Goal: Task Accomplishment & Management: Complete application form

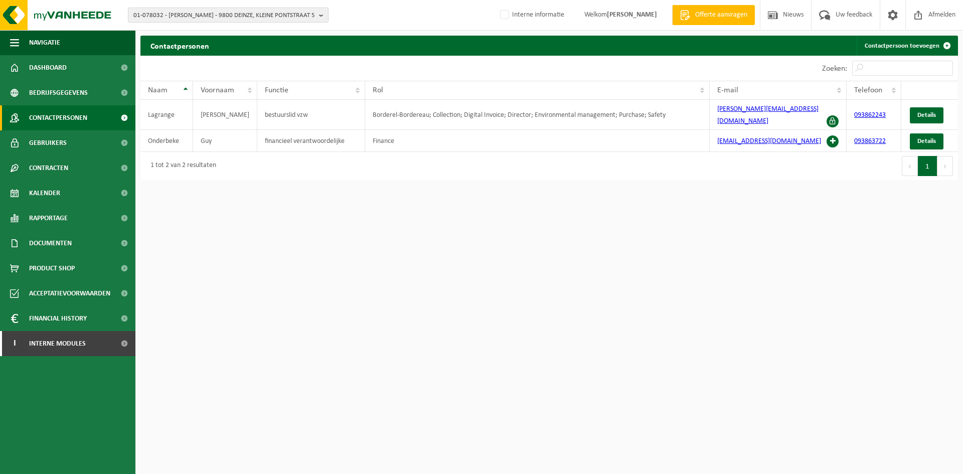
click at [203, 17] on span "01-078032 - [PERSON_NAME] - 9800 DEINZE, KLEINE PONTSTRAAT 5" at bounding box center [224, 15] width 182 height 15
type input "sint-bavo"
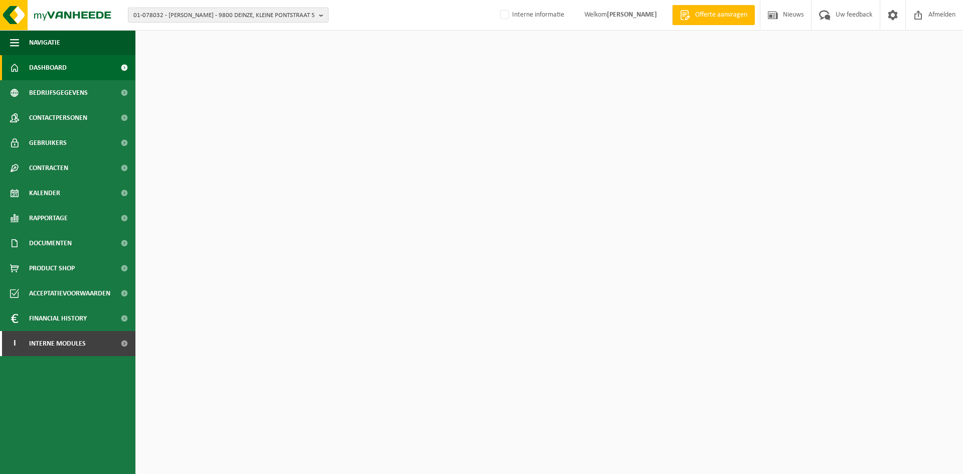
click at [197, 13] on span "01-078032 - [PERSON_NAME] - 9800 DEINZE, KLEINE PONTSTRAAT 5" at bounding box center [224, 15] width 182 height 15
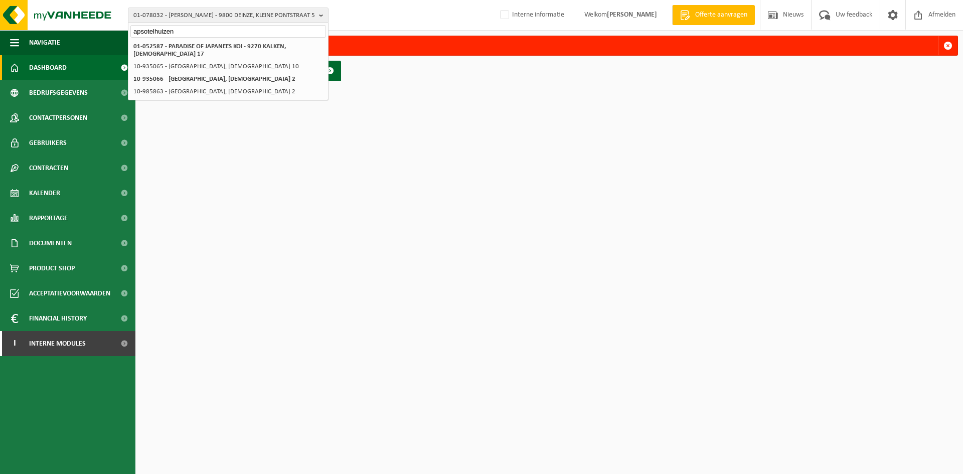
click at [153, 31] on input "apsotelhuizen" at bounding box center [228, 31] width 196 height 13
drag, startPoint x: 208, startPoint y: 37, endPoint x: 33, endPoint y: 38, distance: 175.6
click at [33, 38] on div "01-078032 - [PERSON_NAME] - [GEOGRAPHIC_DATA] 5 apsotelhuizen 01-078032 - [PERS…" at bounding box center [481, 43] width 963 height 86
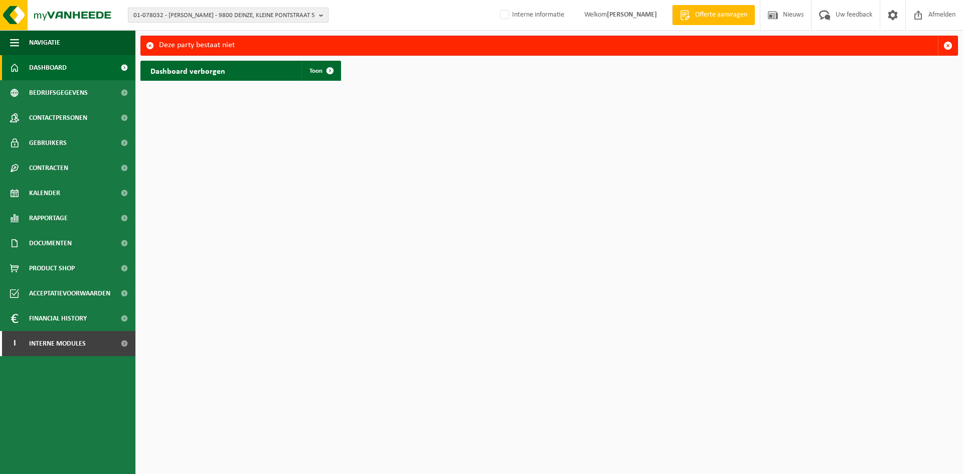
click at [187, 17] on span "01-078032 - LAGRANGE YVES - 9800 DEINZE, KLEINE PONTSTRAAT 5" at bounding box center [224, 15] width 182 height 15
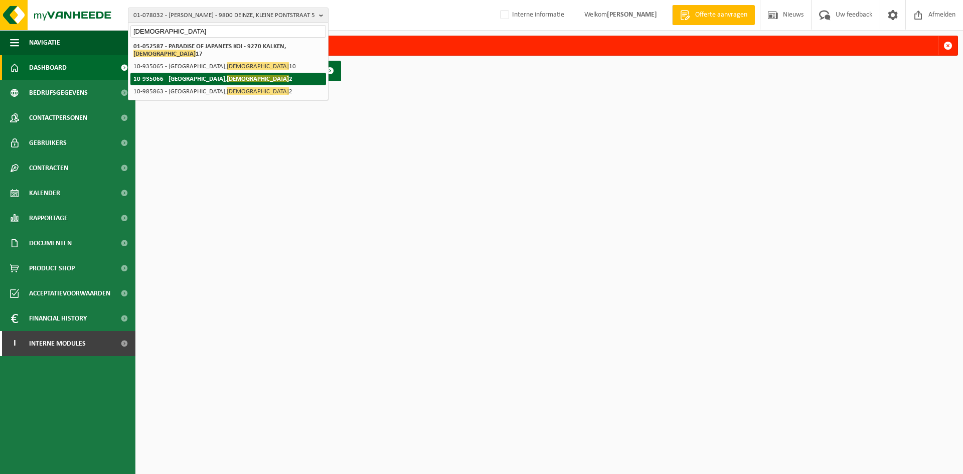
type input "apostelhuizen"
click at [209, 82] on strong "10-935066 - SINT-BAVOBASISSCHOOL VZW - 9000 GENT, APOSTELHUIZEN 2" at bounding box center [212, 79] width 159 height 8
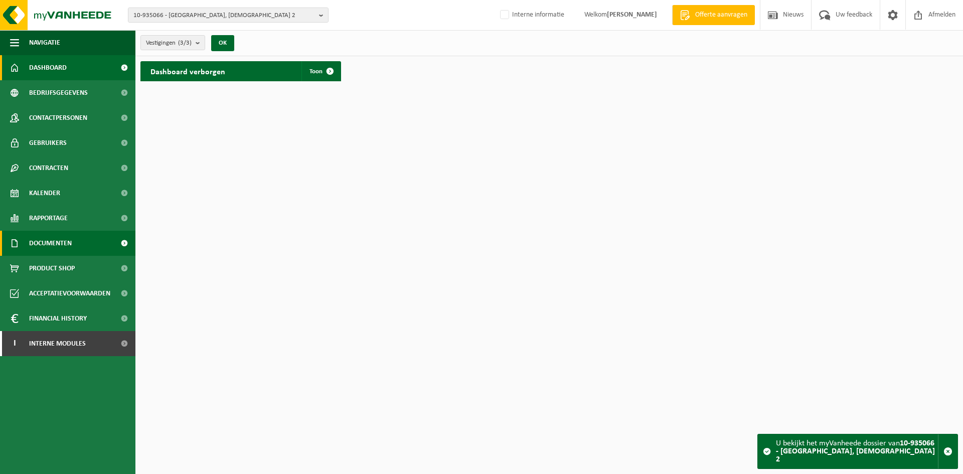
click at [70, 242] on span "Documenten" at bounding box center [50, 243] width 43 height 25
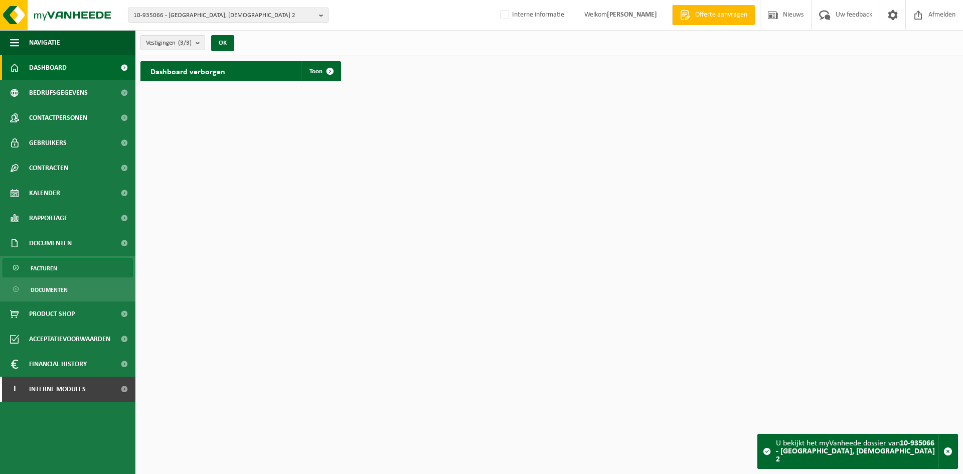
click at [63, 271] on link "Facturen" at bounding box center [68, 267] width 130 height 19
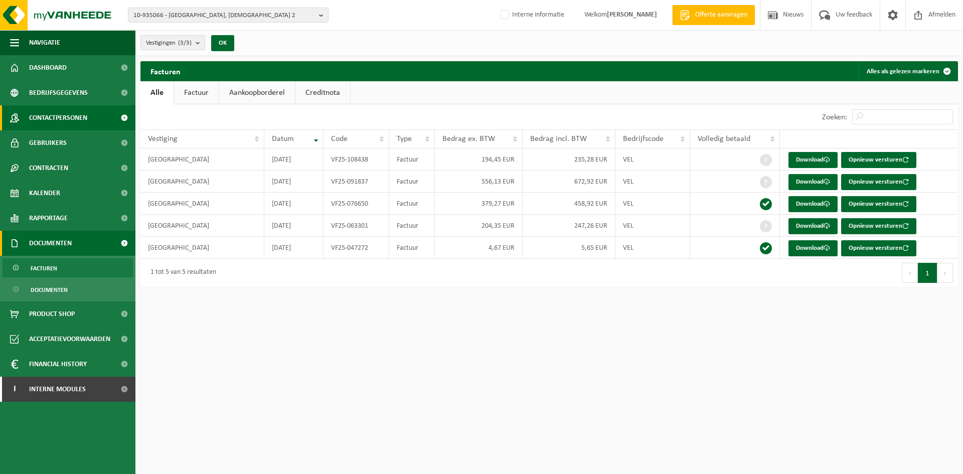
click at [58, 118] on span "Contactpersonen" at bounding box center [58, 117] width 58 height 25
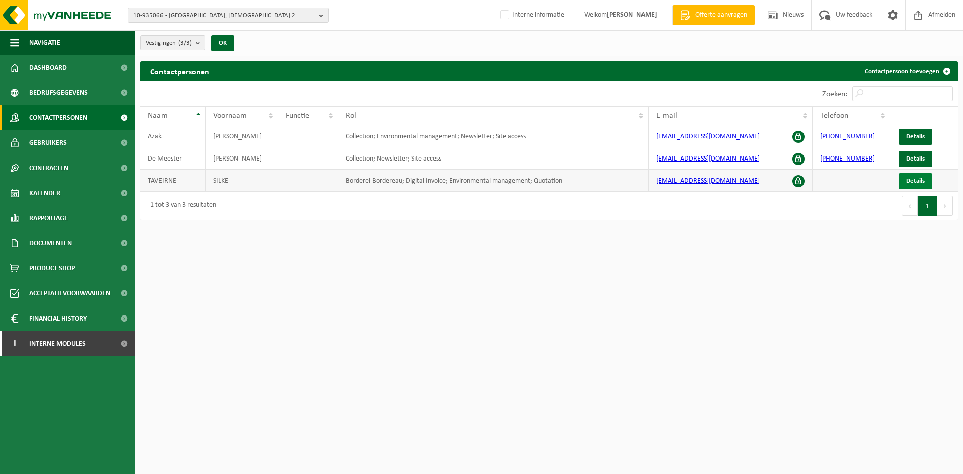
click at [916, 178] on span "Details" at bounding box center [916, 181] width 19 height 7
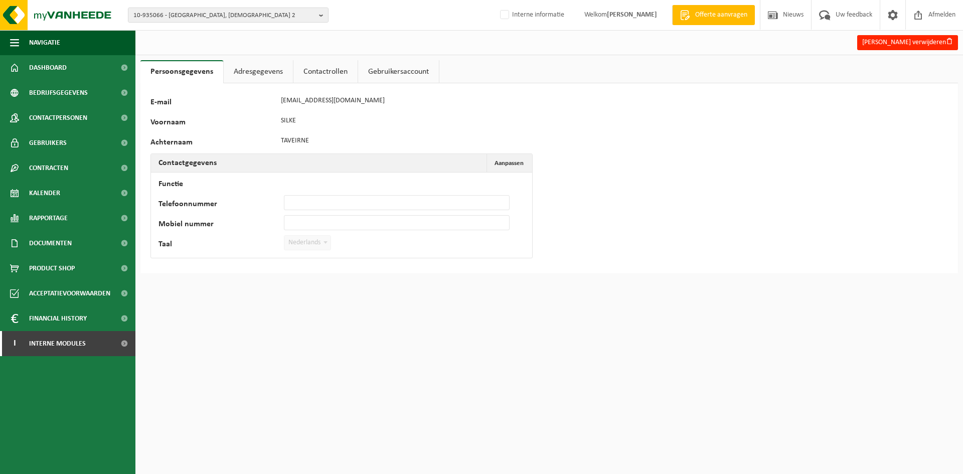
click at [512, 151] on div "90528 E-mail silke.taveirne@sbhg.be Voornaam SILKE Achternaam TAVEIRNE Contactg…" at bounding box center [549, 178] width 818 height 190
click at [513, 160] on span "Aanpassen" at bounding box center [509, 163] width 29 height 7
click at [69, 141] on link "Gebruikers" at bounding box center [67, 142] width 135 height 25
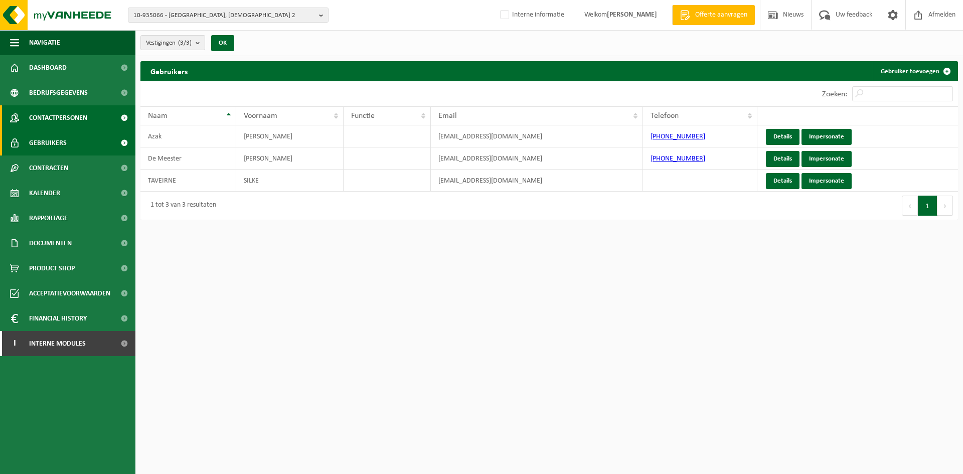
click at [69, 115] on span "Contactpersonen" at bounding box center [58, 117] width 58 height 25
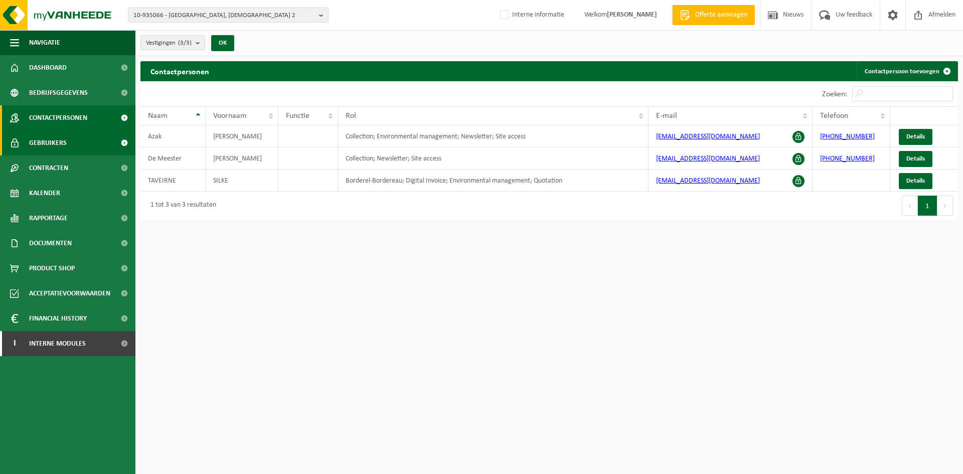
click at [80, 139] on link "Gebruikers" at bounding box center [67, 142] width 135 height 25
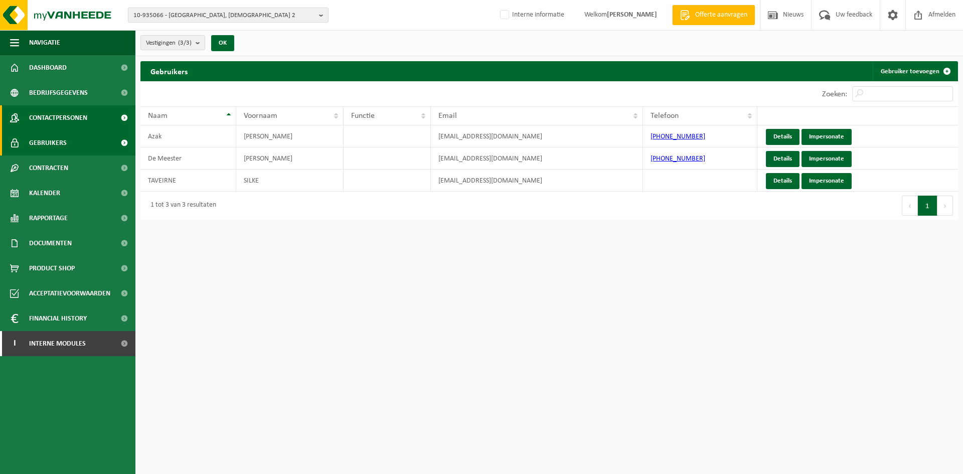
click at [62, 113] on span "Contactpersonen" at bounding box center [58, 117] width 58 height 25
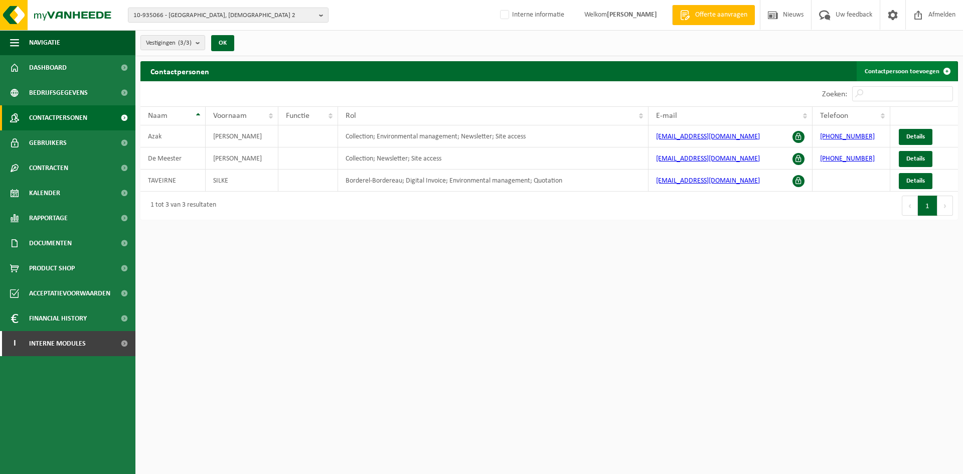
click at [897, 71] on link "Contactpersoon toevoegen" at bounding box center [907, 71] width 100 height 20
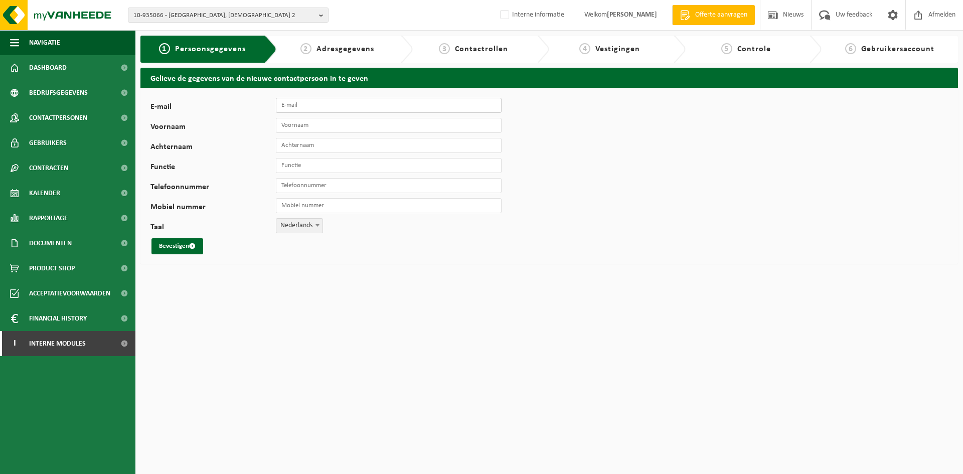
click at [328, 107] on input "E-mail" at bounding box center [389, 105] width 226 height 15
paste input "boukhouding@sint-bavo.be"
click at [323, 125] on input "Voornaam" at bounding box center [389, 125] width 226 height 15
click at [290, 105] on input "boukhouding@sint-bavo.be" at bounding box center [389, 105] width 226 height 15
type input "[EMAIL_ADDRESS][DOMAIN_NAME]"
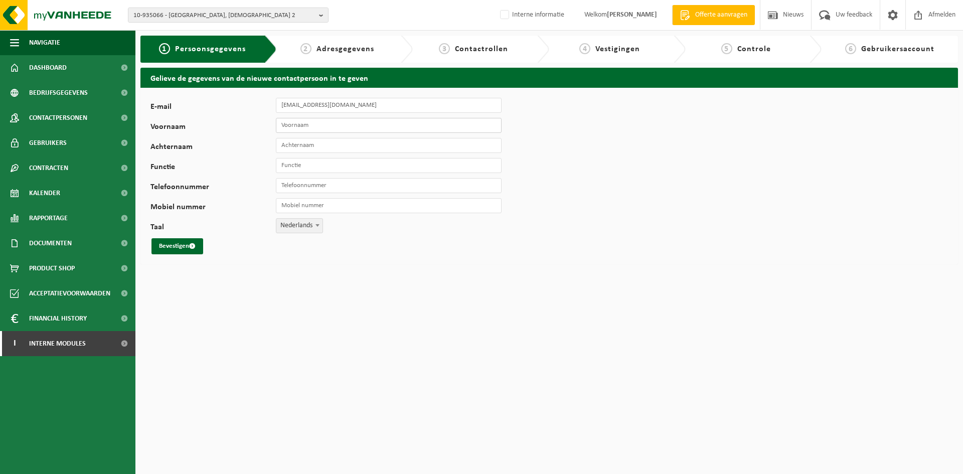
click at [370, 127] on input "Voornaam" at bounding box center [389, 125] width 226 height 15
type input "boekhouding"
type input "St-Bavo"
type input "boekhouding"
type input "[PHONE_NUMBER]"
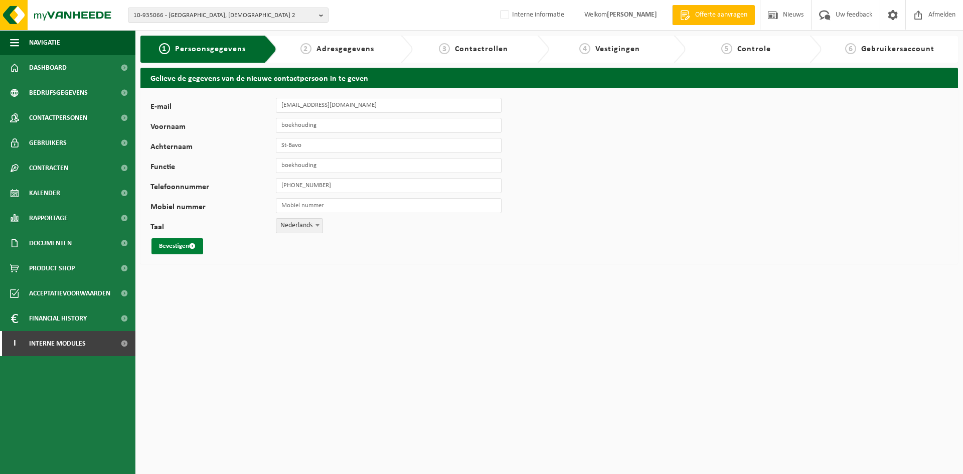
click at [175, 246] on button "Bevestigen" at bounding box center [178, 246] width 52 height 16
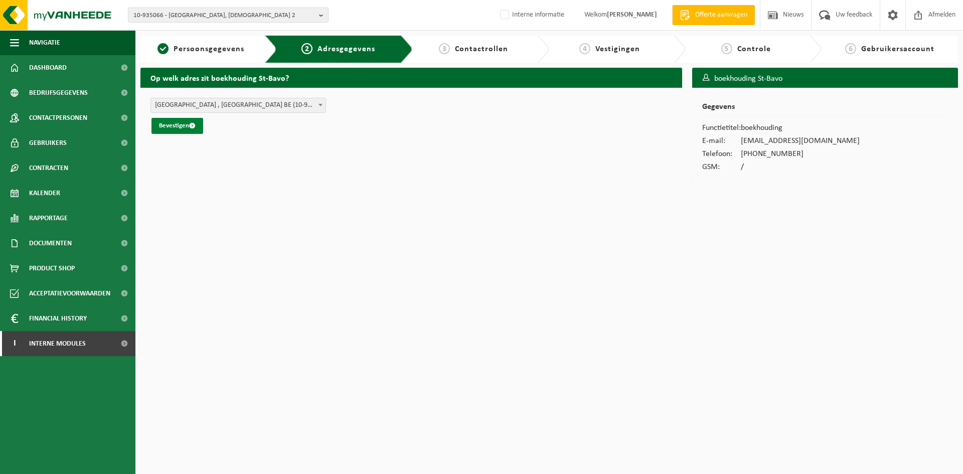
click at [164, 124] on button "Bevestigen" at bounding box center [178, 126] width 52 height 16
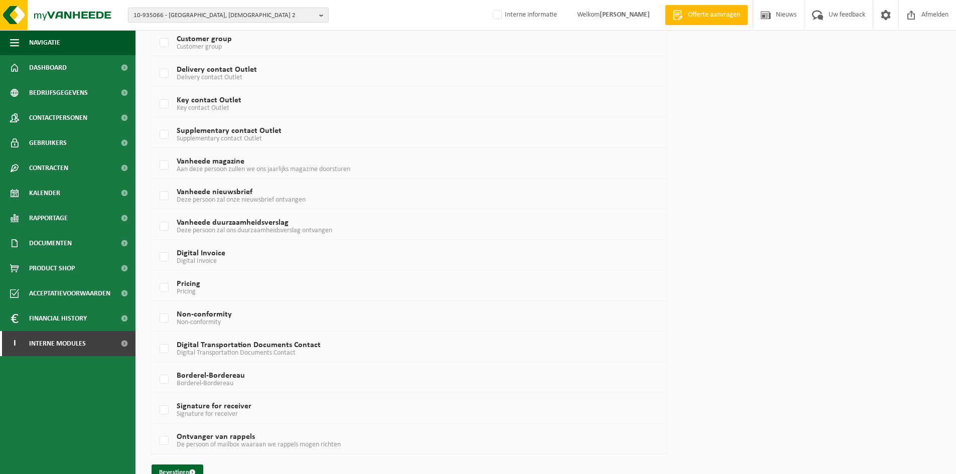
scroll to position [522, 0]
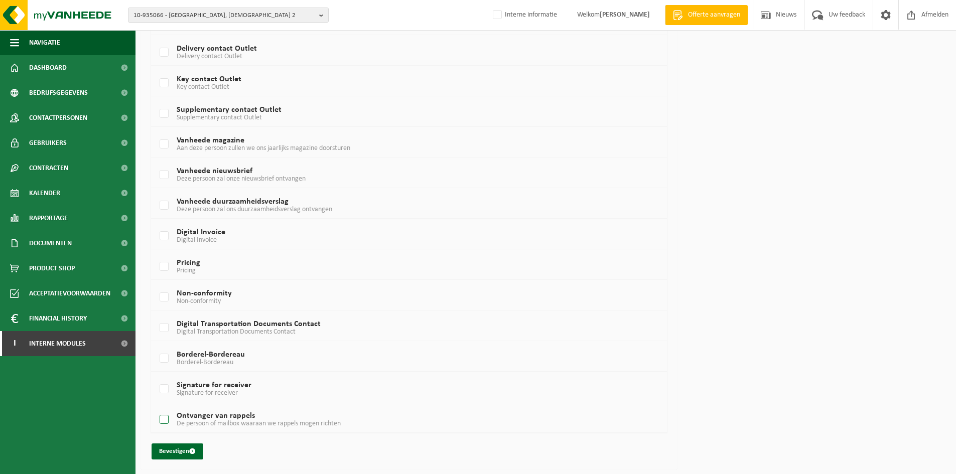
click at [166, 420] on label "Ontvanger van rappels De persoon of mailbox waaraan we rappels mogen richten" at bounding box center [388, 419] width 460 height 15
click at [156, 407] on input "Ontvanger van rappels De persoon of mailbox waaraan we rappels mogen richten" at bounding box center [156, 407] width 1 height 1
checkbox input "true"
click at [159, 355] on label "Borderel-Bordereau Borderel-Bordereau" at bounding box center [388, 358] width 460 height 15
click at [156, 346] on input "Borderel-Bordereau Borderel-Bordereau" at bounding box center [156, 346] width 1 height 1
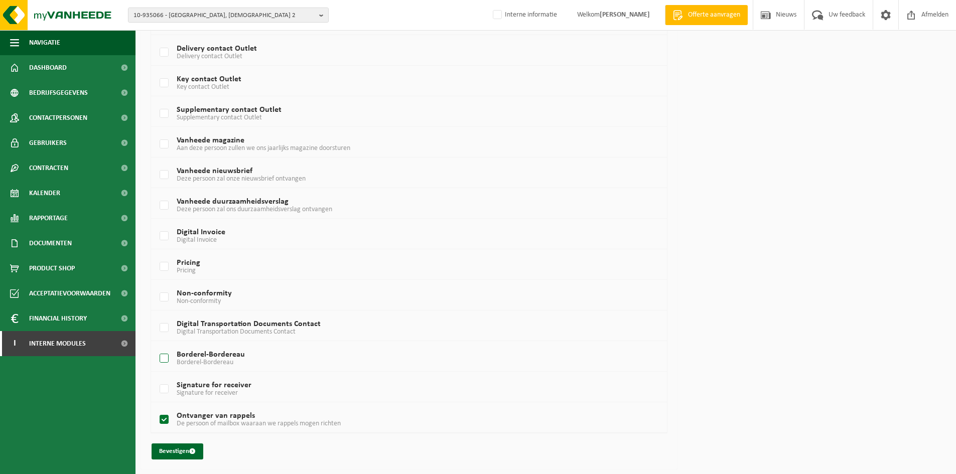
checkbox input "true"
click at [160, 233] on label "Digital Invoice Digital Invoice" at bounding box center [388, 236] width 460 height 15
click at [156, 224] on input "Digital Invoice Digital Invoice" at bounding box center [156, 223] width 1 height 1
checkbox input "true"
click at [163, 296] on label "Non-conformity Non-conformity" at bounding box center [388, 297] width 460 height 15
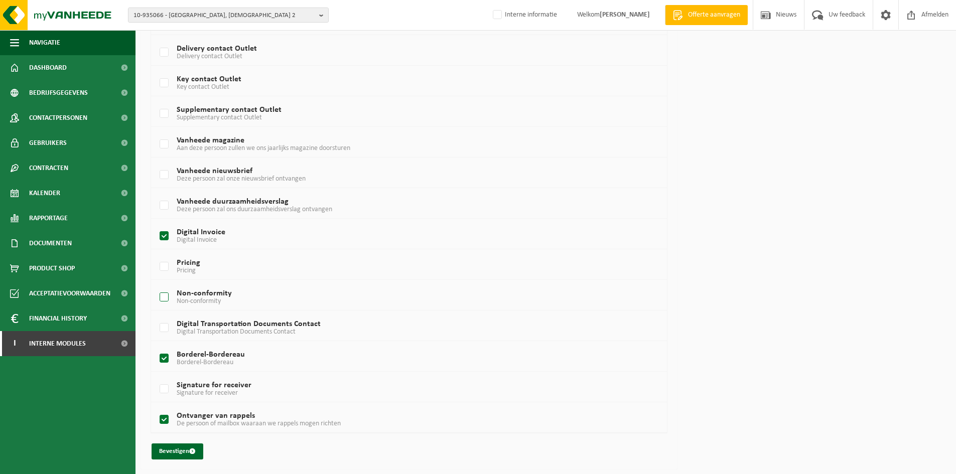
click at [156, 285] on input "Non-conformity Non-conformity" at bounding box center [156, 284] width 1 height 1
checkbox input "true"
click at [181, 448] on button "Bevestigen" at bounding box center [178, 452] width 52 height 16
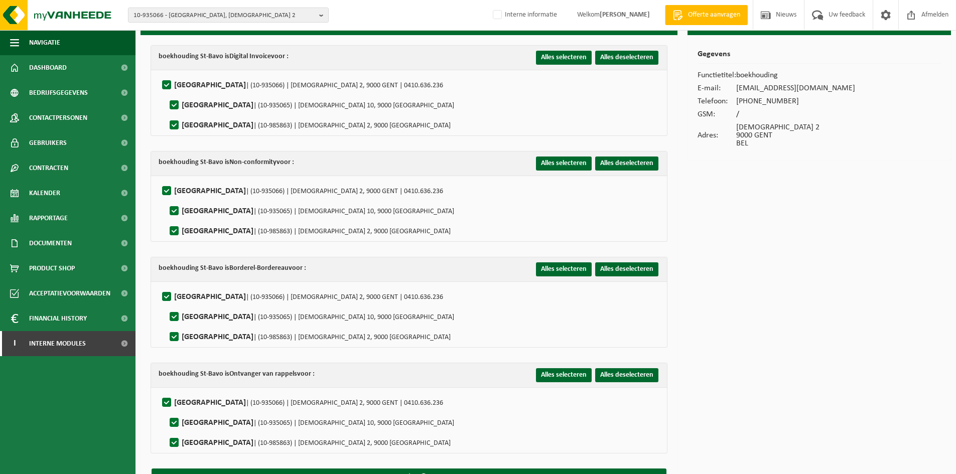
scroll to position [76, 0]
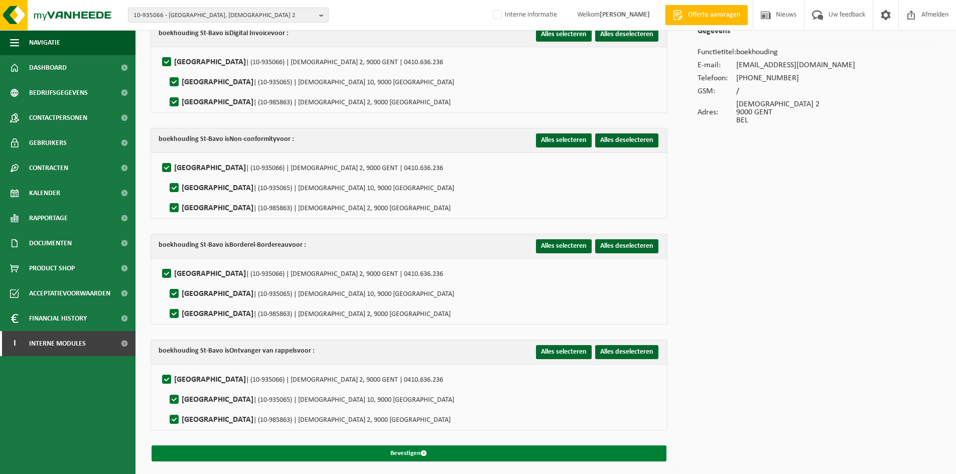
click at [444, 448] on button "Bevestigen" at bounding box center [409, 454] width 515 height 16
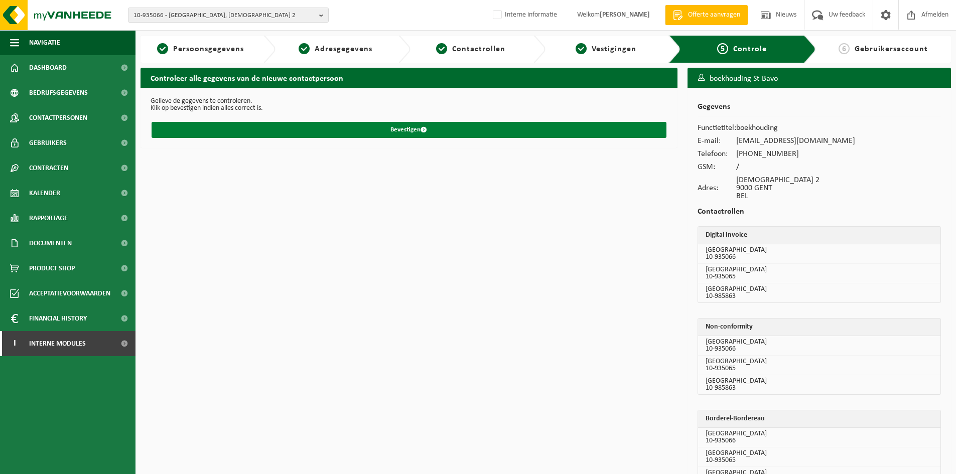
click at [243, 135] on button "Bevestigen" at bounding box center [409, 130] width 515 height 16
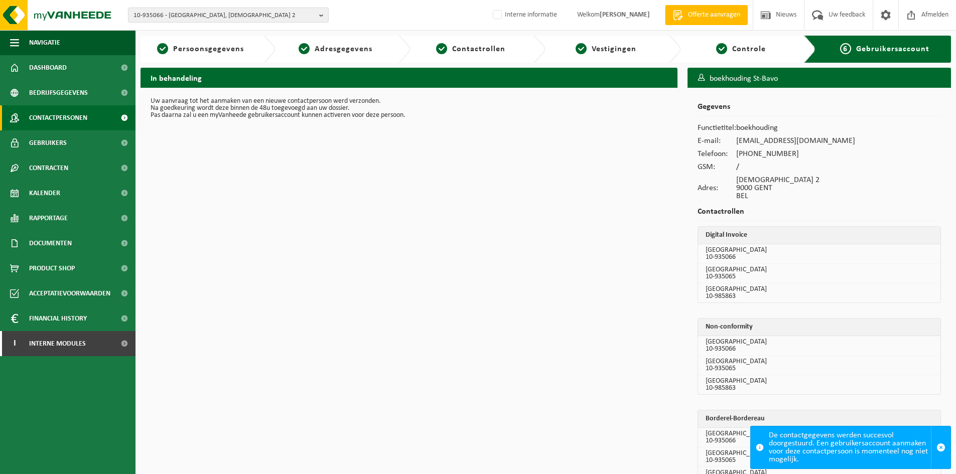
click at [92, 116] on link "Contactpersonen" at bounding box center [67, 117] width 135 height 25
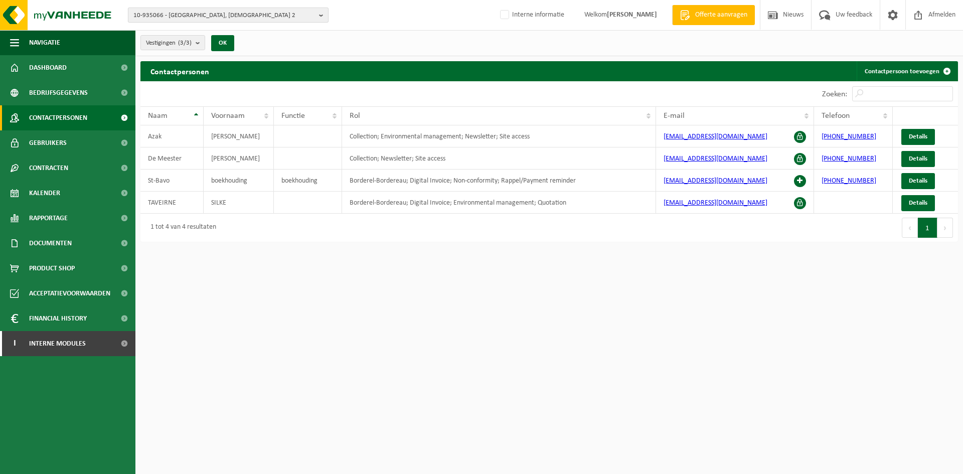
click at [249, 17] on span "10-935066 - SINT-BAVOBASISSCHOOL VZW - 9000 GENT, APOSTELHUIZEN 2" at bounding box center [224, 15] width 182 height 15
paste input "10-874684"
type input "10-874684"
click at [248, 49] on strong "10-874684 - COBRA CAR BELGIUM - 8930 MENEN, MOESKROENSTRAAT 413" at bounding box center [216, 49] width 166 height 15
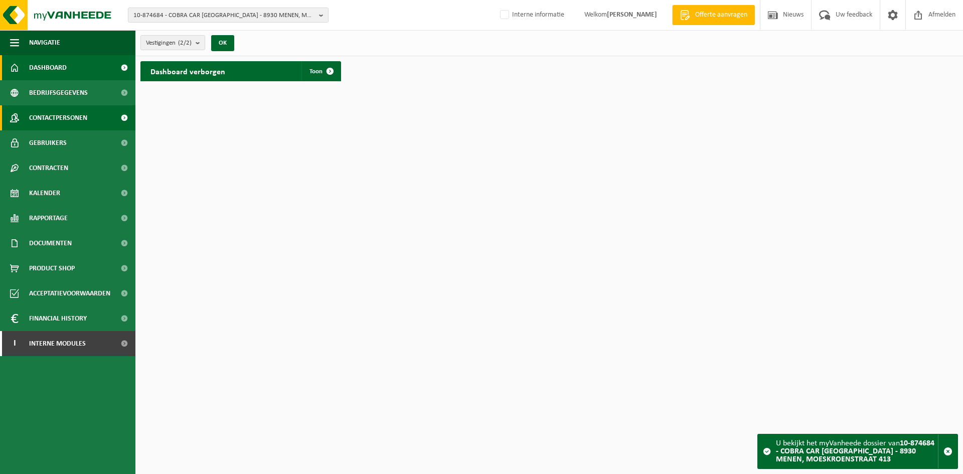
click at [111, 120] on link "Contactpersonen" at bounding box center [67, 117] width 135 height 25
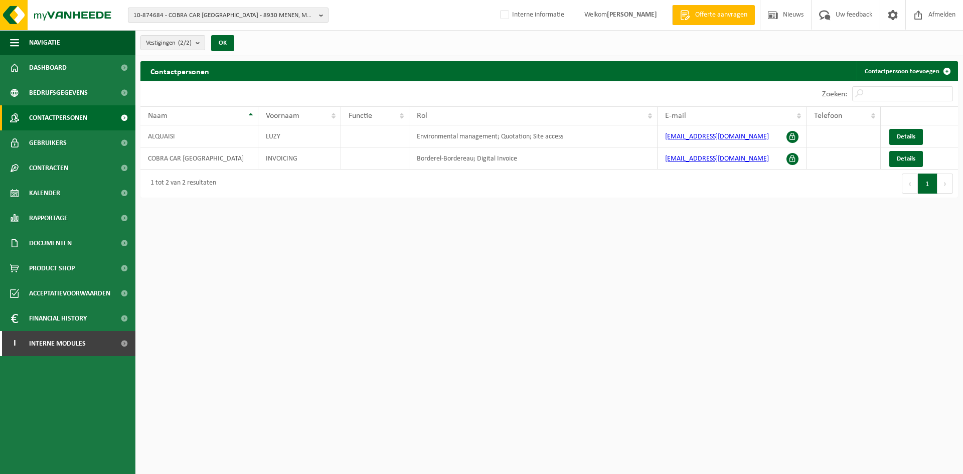
click at [203, 22] on span "10-874684 - COBRA CAR BELGIUM - 8930 MENEN, MOESKROENSTRAAT 413" at bounding box center [224, 15] width 182 height 15
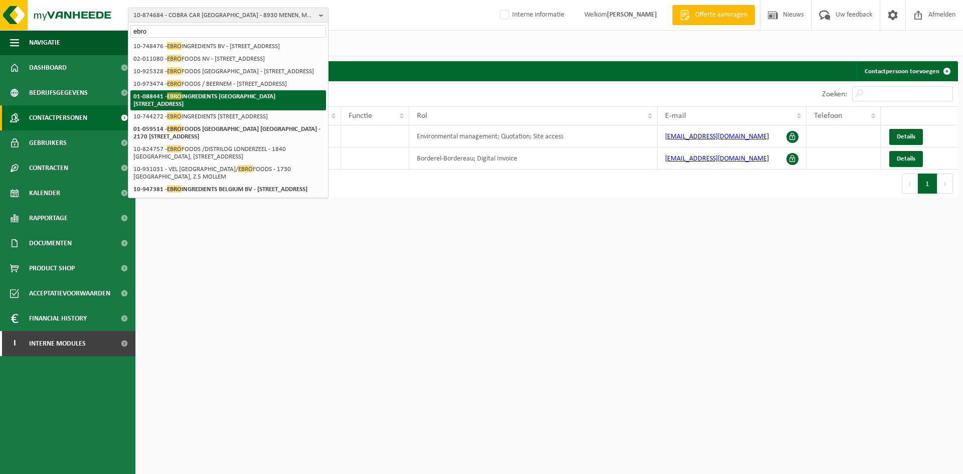
type input "ebro"
click at [230, 107] on strong "01-088441 - EBRO INGREDIENTS BELGIUM C - 2900 SCHOTEN, METROPOOLSTRAAT 18" at bounding box center [204, 99] width 142 height 15
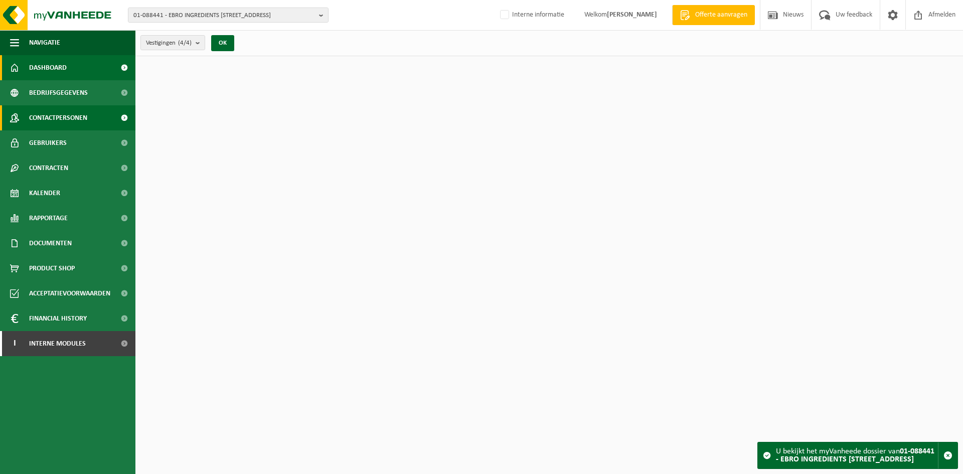
click at [52, 114] on span "Contactpersonen" at bounding box center [58, 117] width 58 height 25
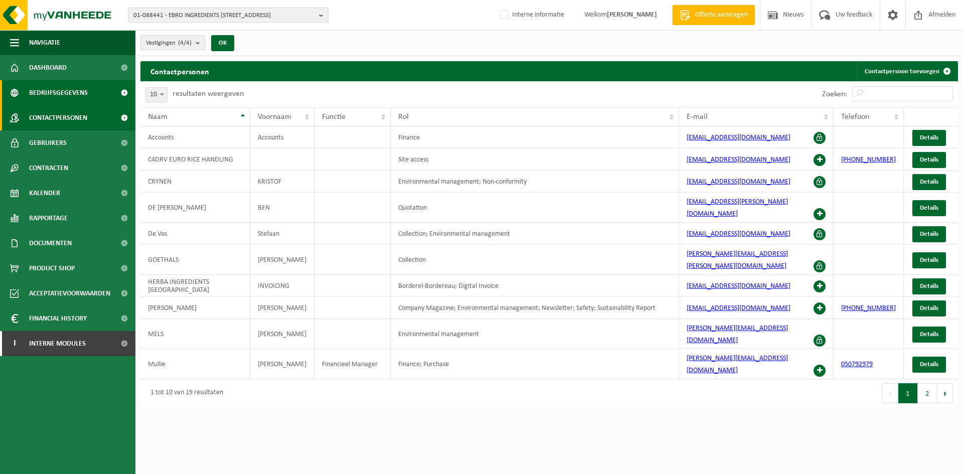
click at [87, 85] on link "Bedrijfsgegevens" at bounding box center [67, 92] width 135 height 25
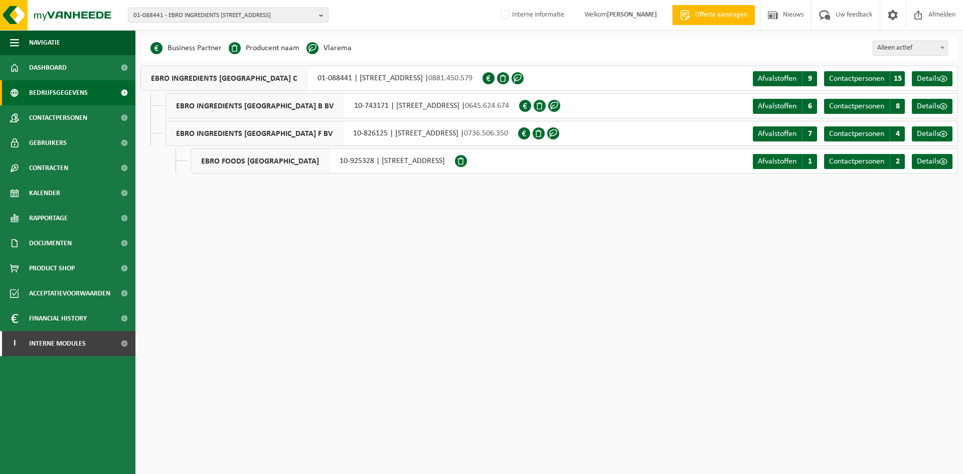
click at [401, 111] on div "EBRO INGREDIENTS BELGIUM B BV 10-743171 | METROPOOLSTRAAT 35, 2900 SCHOTEN | 06…" at bounding box center [343, 105] width 354 height 25
click at [207, 109] on span "EBRO INGREDIENTS BELGIUM B BV" at bounding box center [255, 106] width 178 height 24
click at [320, 106] on div "EBRO INGREDIENTS BELGIUM B BV 10-743171 | METROPOOLSTRAAT 35, 2900 SCHOTEN | 06…" at bounding box center [343, 105] width 354 height 25
drag, startPoint x: 312, startPoint y: 105, endPoint x: 304, endPoint y: 88, distance: 18.6
click at [329, 105] on div "EBRO INGREDIENTS BELGIUM B BV 10-743171 | METROPOOLSTRAAT 35, 2900 SCHOTEN | 06…" at bounding box center [343, 105] width 354 height 25
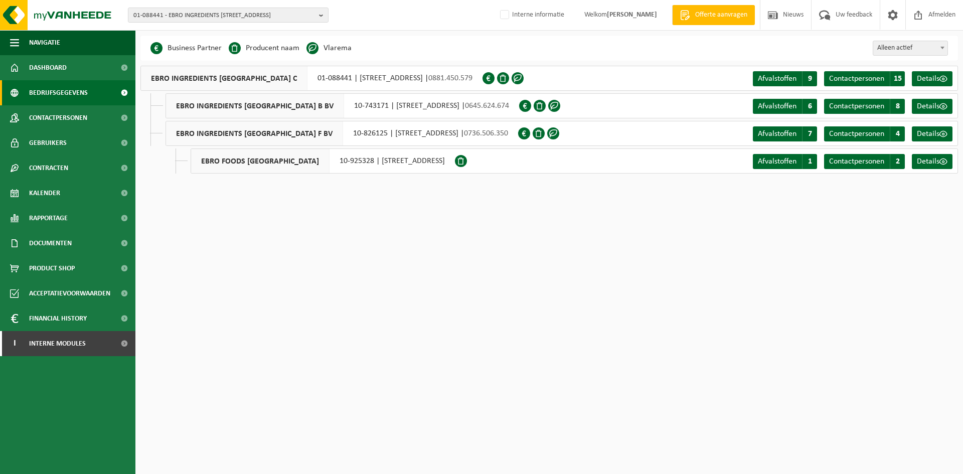
click at [266, 74] on div "EBRO INGREDIENTS BELGIUM C 01-088441 | METROPOOLSTRAAT 18, 2900 SCHOTEN | 0881.…" at bounding box center [311, 78] width 342 height 25
drag, startPoint x: 271, startPoint y: 80, endPoint x: 309, endPoint y: 86, distance: 38.6
click at [309, 86] on div "EBRO INGREDIENTS BELGIUM C 01-088441 | METROPOOLSTRAAT 18, 2900 SCHOTEN | 0881.…" at bounding box center [311, 78] width 342 height 25
drag, startPoint x: 304, startPoint y: 108, endPoint x: 304, endPoint y: 113, distance: 5.0
click at [304, 108] on div "EBRO INGREDIENTS BELGIUM B BV 10-743171 | METROPOOLSTRAAT 35, 2900 SCHOTEN | 06…" at bounding box center [343, 105] width 354 height 25
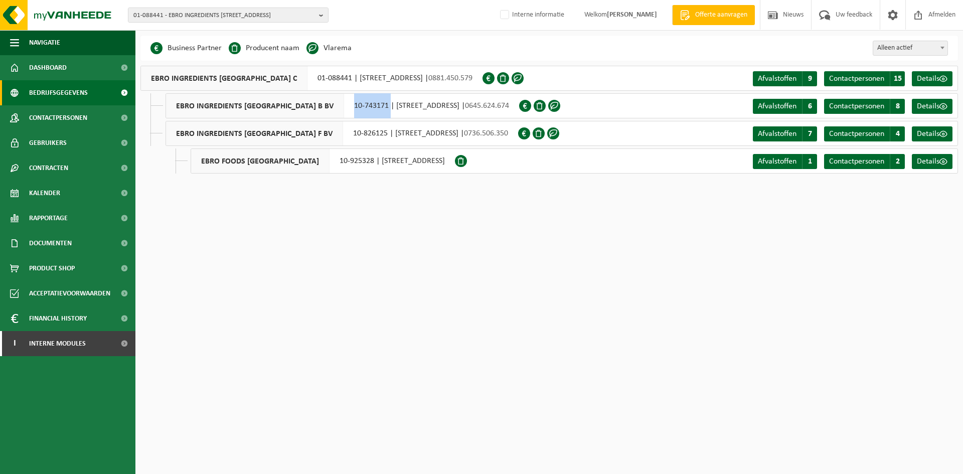
drag, startPoint x: 311, startPoint y: 109, endPoint x: 349, endPoint y: 111, distance: 38.2
click at [349, 111] on div "EBRO INGREDIENTS BELGIUM B BV 10-743171 | METROPOOLSTRAAT 35, 2900 SCHOTEN | 06…" at bounding box center [343, 105] width 354 height 25
copy div "10-743171"
click at [203, 19] on span "01-088441 - EBRO INGREDIENTS BELGIUM C - 2900 SCHOTEN, METROPOOLSTRAAT 18" at bounding box center [224, 15] width 182 height 15
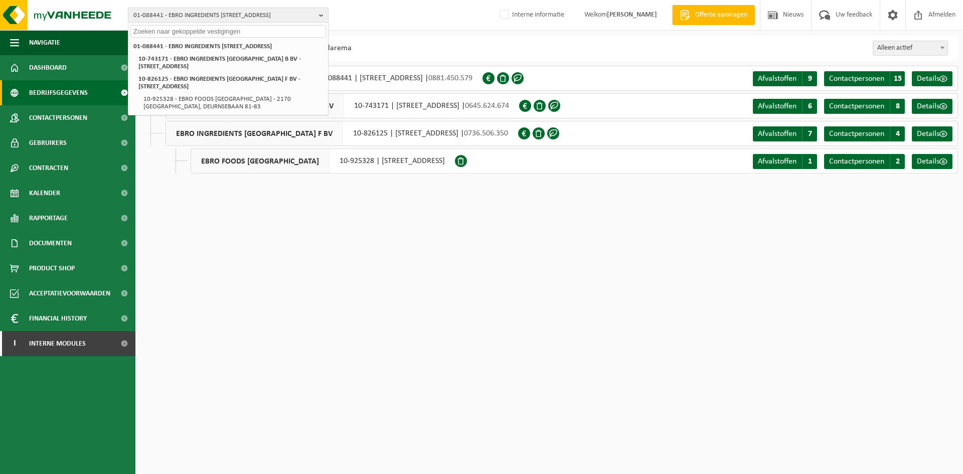
paste input "10-904833"
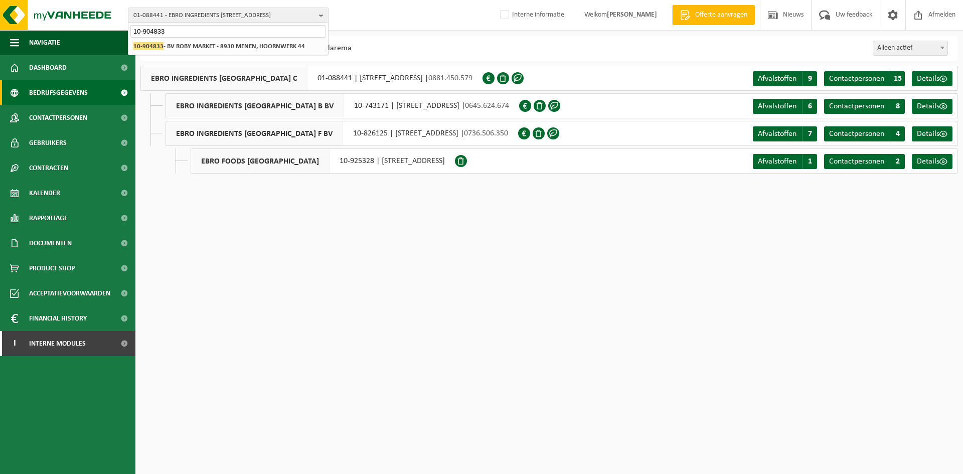
type input "10-904833"
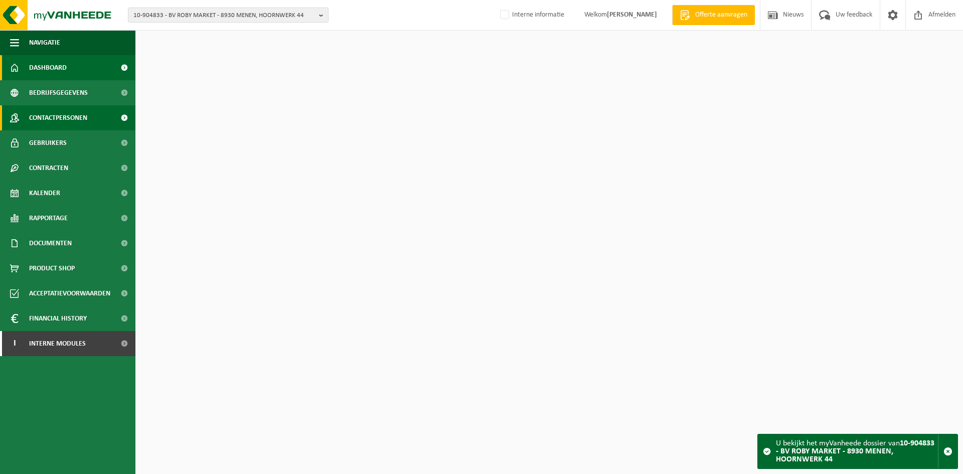
click at [69, 119] on span "Contactpersonen" at bounding box center [58, 117] width 58 height 25
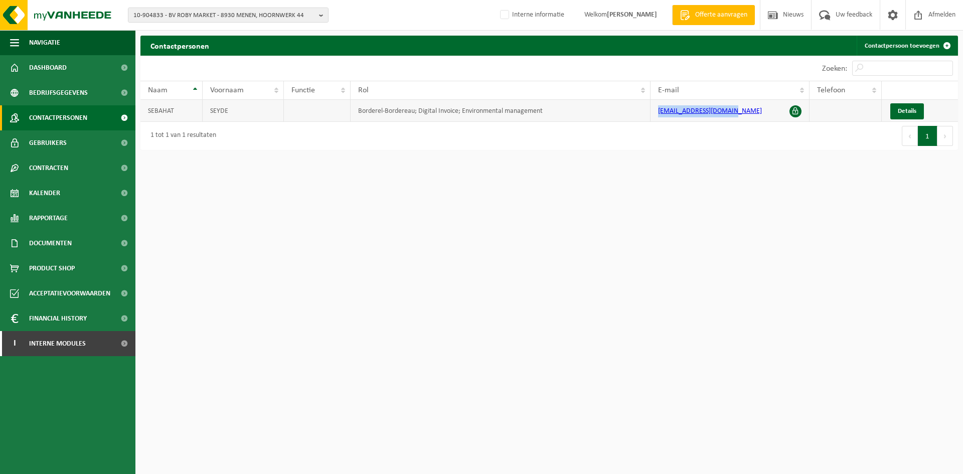
drag, startPoint x: 757, startPoint y: 111, endPoint x: 650, endPoint y: 113, distance: 107.4
click at [650, 113] on tr "SEBAHAT SEYDE Borderel-Bordereau; Digital Invoice; Environmental management [EM…" at bounding box center [549, 111] width 818 height 22
copy tr "[EMAIL_ADDRESS][DOMAIN_NAME]"
click at [271, 17] on span "10-904833 - BV ROBY MARKET - 8930 MENEN, HOORNWERK 44" at bounding box center [224, 15] width 182 height 15
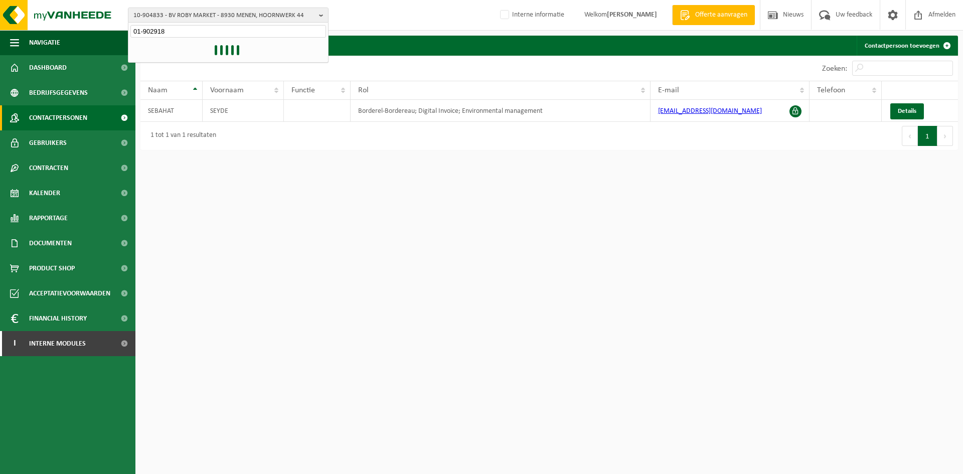
type input "01-902918"
click at [67, 117] on span "Contactpersonen" at bounding box center [58, 117] width 58 height 25
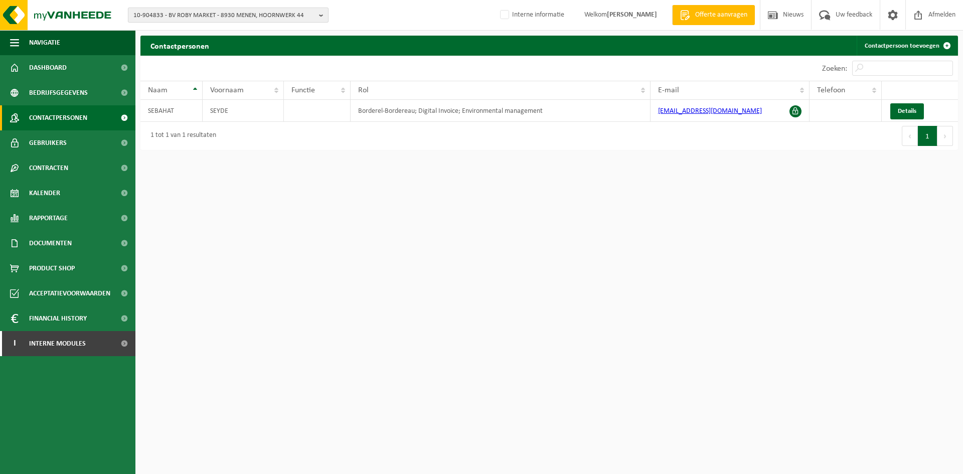
click at [206, 14] on span "10-904833 - BV ROBY MARKET - 8930 MENEN, HOORNWERK 44" at bounding box center [224, 15] width 182 height 15
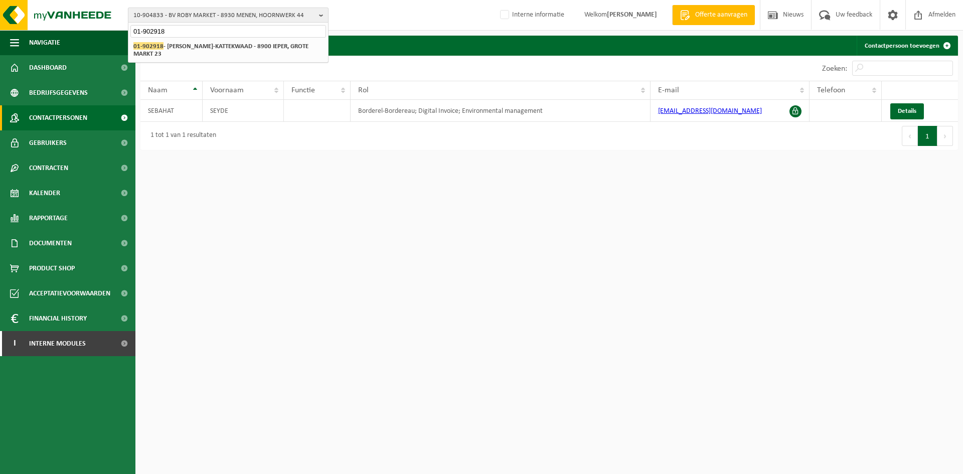
type input "01-902918"
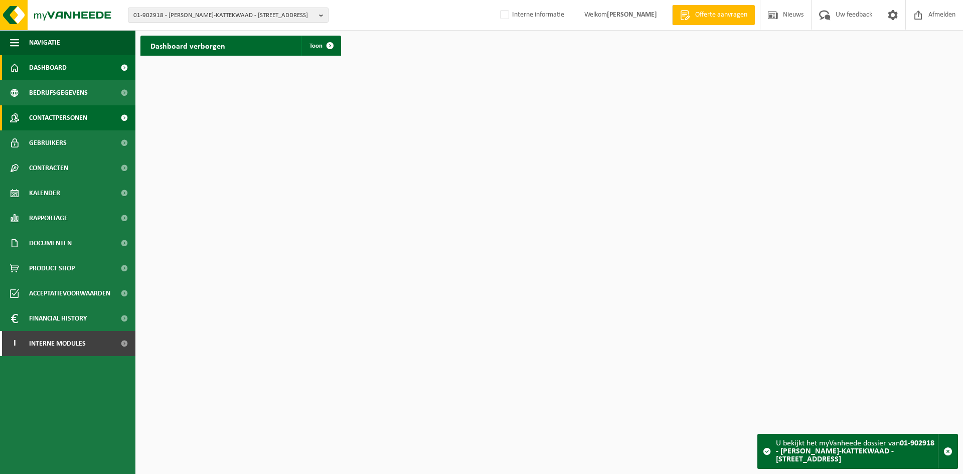
click at [81, 116] on span "Contactpersonen" at bounding box center [58, 117] width 58 height 25
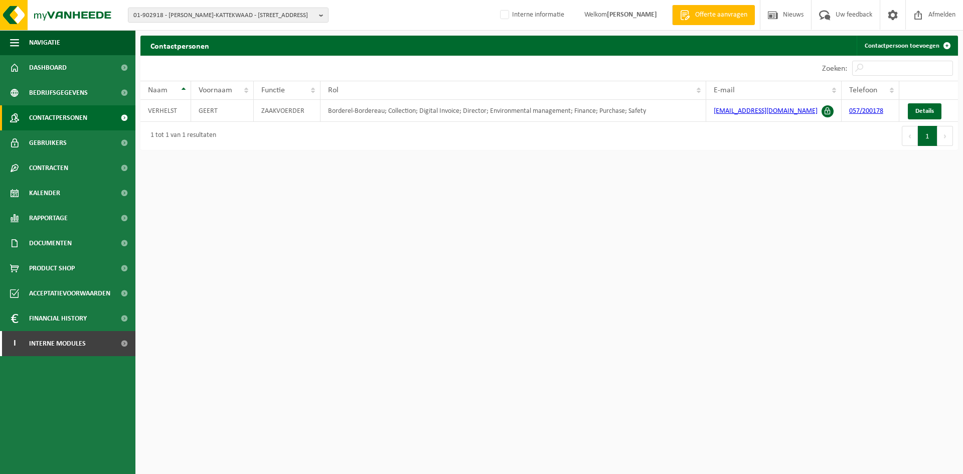
click at [329, 249] on html "01-902918 - VERHELST GEERT-KATTEKWAAD - 8900 IEPER, GROTE MARKT 23 01-902918 - …" at bounding box center [481, 237] width 963 height 474
click at [254, 16] on span "01-902918 - VERHELST GEERT-KATTEKWAAD - 8900 IEPER, GROTE MARKT 23" at bounding box center [224, 15] width 182 height 15
paste input "02-013047"
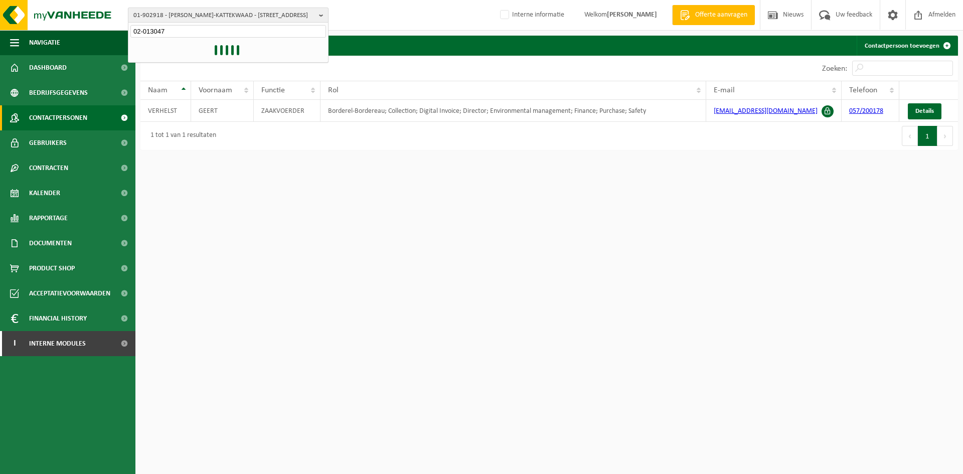
type input "02-013047"
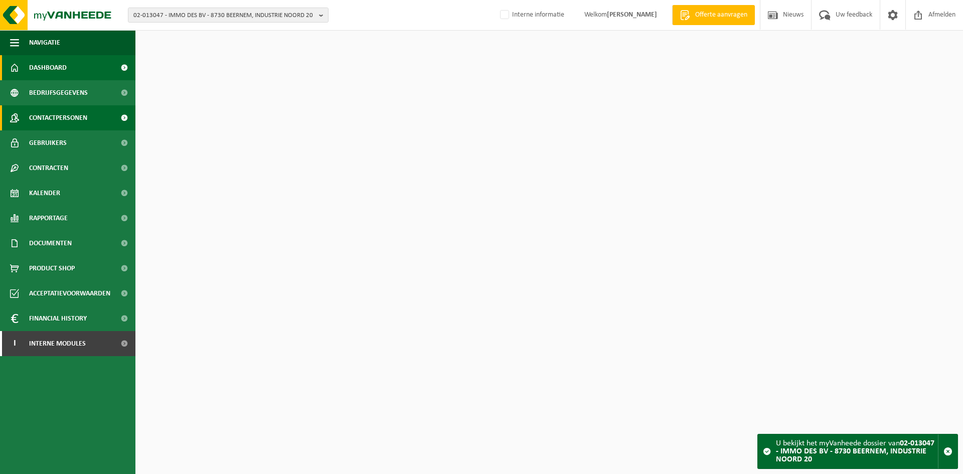
click at [85, 109] on span "Contactpersonen" at bounding box center [58, 117] width 58 height 25
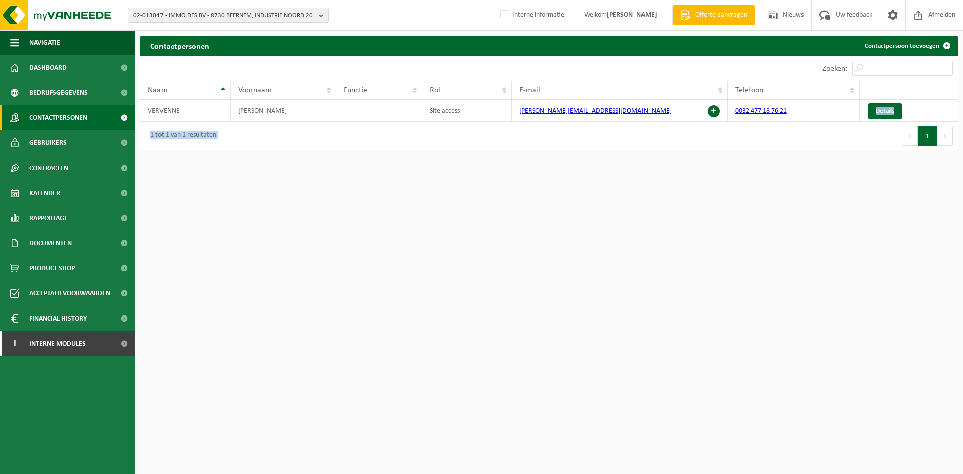
drag, startPoint x: 801, startPoint y: 111, endPoint x: 740, endPoint y: 155, distance: 75.5
click at [740, 155] on html "02-013047 - IMMO DES BV - 8730 BEERNEM, INDUSTRIE NOORD 20 01-085322 - IMMO DES…" at bounding box center [481, 237] width 963 height 474
click at [747, 172] on html "02-013047 - IMMO DES BV - 8730 BEERNEM, INDUSTRIE NOORD 20 01-085322 - IMMO DES…" at bounding box center [481, 237] width 963 height 474
drag, startPoint x: 801, startPoint y: 115, endPoint x: 739, endPoint y: 107, distance: 62.2
click at [739, 107] on td "0032 477 18 76 21" at bounding box center [794, 111] width 132 height 22
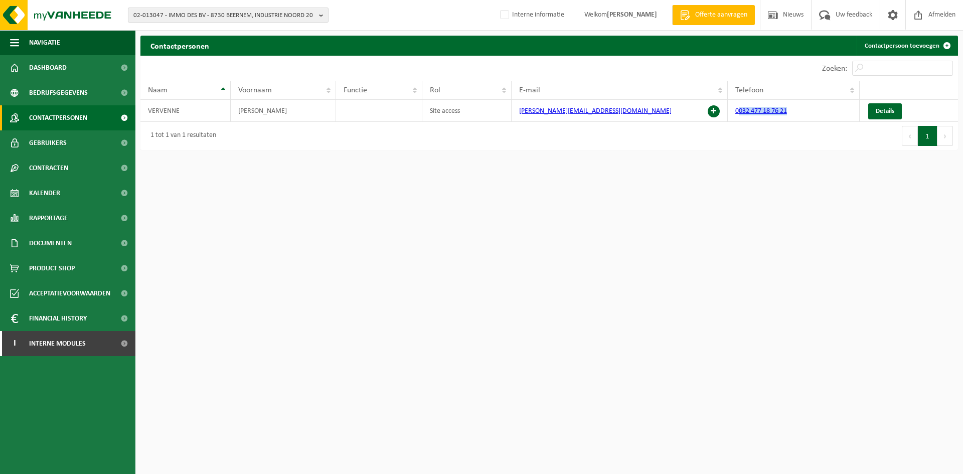
click at [194, 10] on span "02-013047 - IMMO DES BV - 8730 BEERNEM, INDUSTRIE NOORD 20" at bounding box center [224, 15] width 182 height 15
paste input "10-736369"
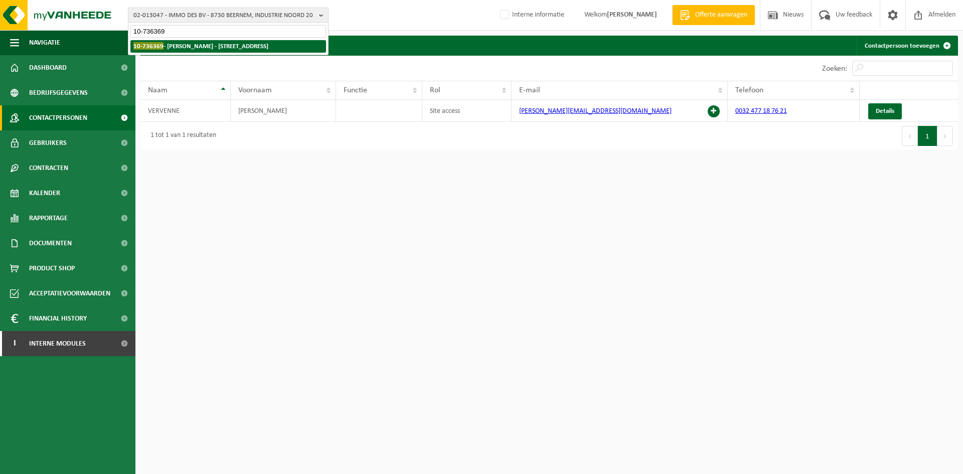
type input "10-736369"
click at [189, 51] on li "10-736369 - VERDONCK DAVID - 8510 MARKE, KALVARIESTRAAT 44" at bounding box center [228, 46] width 196 height 13
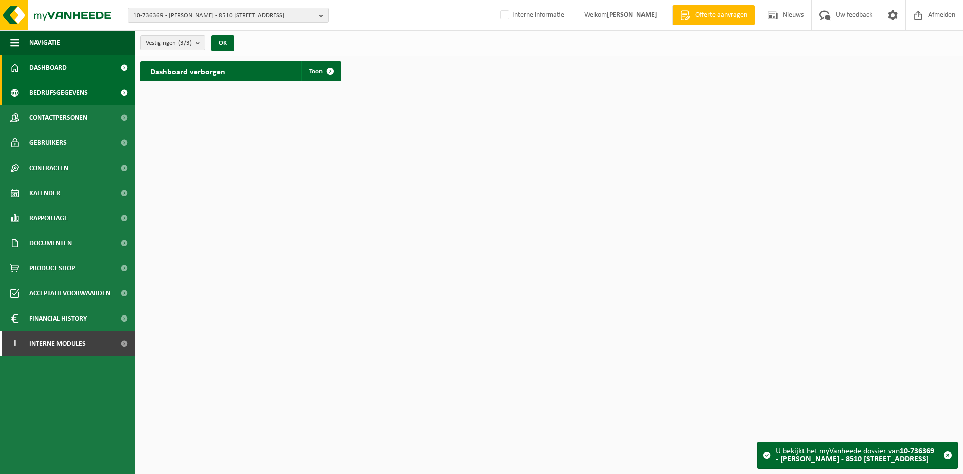
click at [87, 86] on link "Bedrijfsgegevens" at bounding box center [67, 92] width 135 height 25
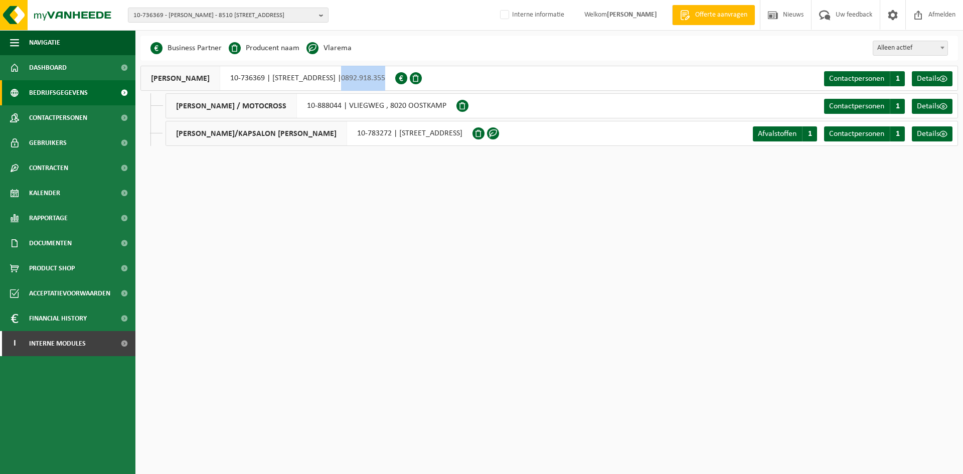
drag, startPoint x: 438, startPoint y: 80, endPoint x: 394, endPoint y: 83, distance: 44.2
click at [394, 83] on div "VERDONCK DAVID 10-736369 | KALVARIESTRAAT 44, 8510 MARKE | 0892.918.355" at bounding box center [267, 78] width 255 height 25
copy span "0892.918.355"
click at [58, 246] on span "Documenten" at bounding box center [50, 243] width 43 height 25
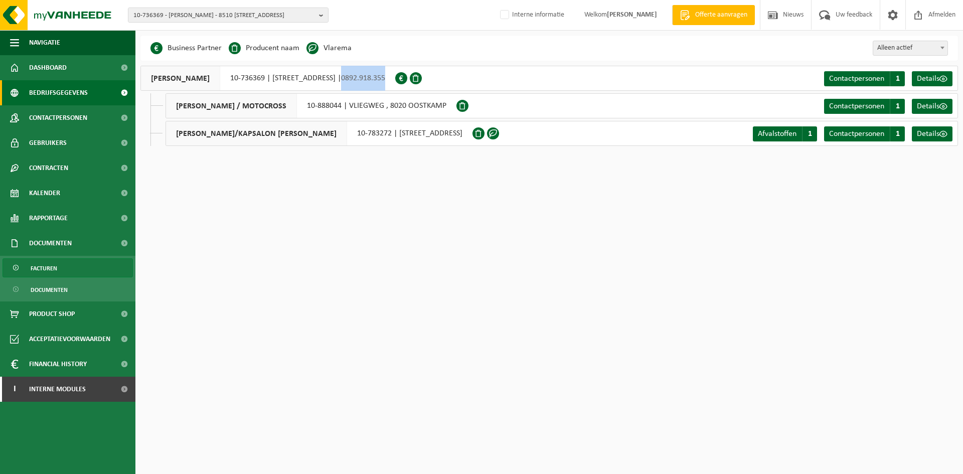
click at [61, 275] on link "Facturen" at bounding box center [68, 267] width 130 height 19
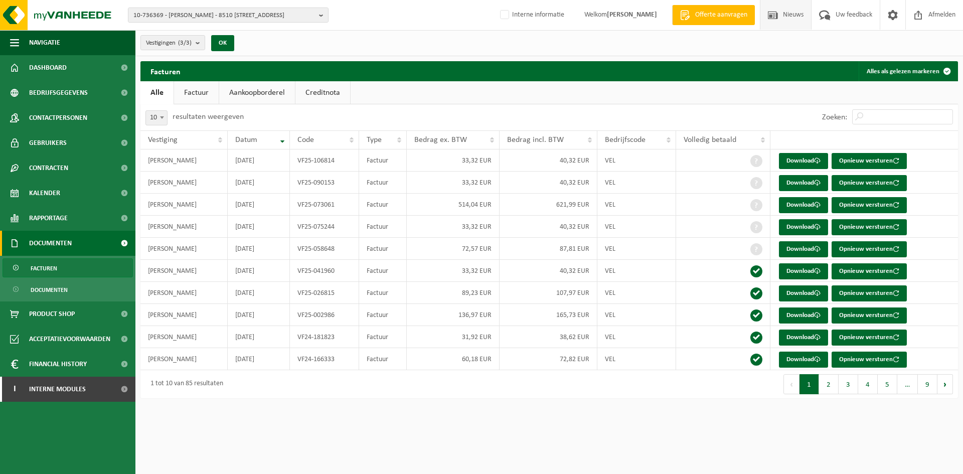
drag, startPoint x: 937, startPoint y: 16, endPoint x: 763, endPoint y: 15, distance: 173.6
click at [937, 16] on span "Afmelden" at bounding box center [942, 15] width 32 height 30
